Goal: Task Accomplishment & Management: Complete application form

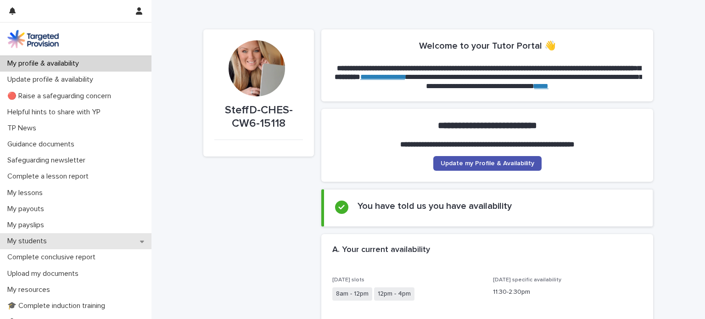
click at [143, 241] on icon at bounding box center [142, 242] width 4 height 2
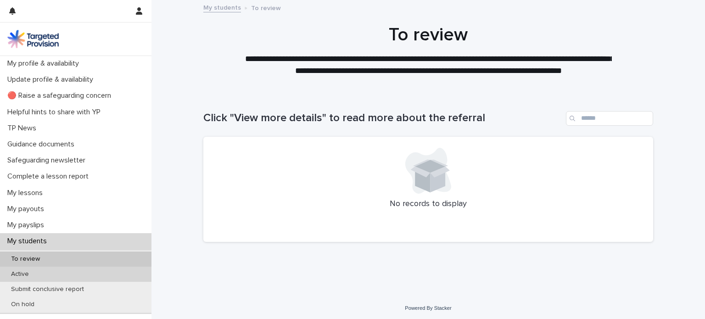
click at [96, 271] on div "Active" at bounding box center [75, 274] width 151 height 15
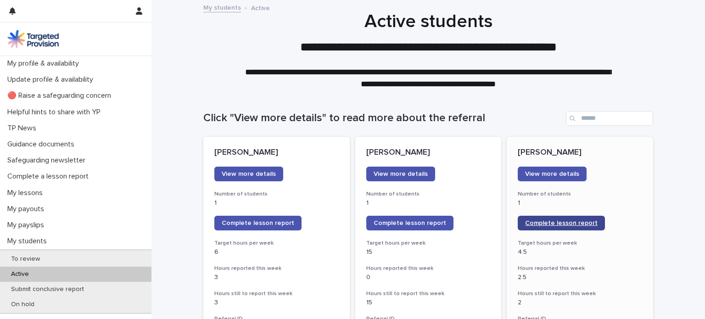
click at [561, 229] on link "Complete lesson report" at bounding box center [561, 223] width 87 height 15
click at [559, 227] on link "Complete lesson report" at bounding box center [561, 223] width 87 height 15
